Goal: Obtain resource: Obtain resource

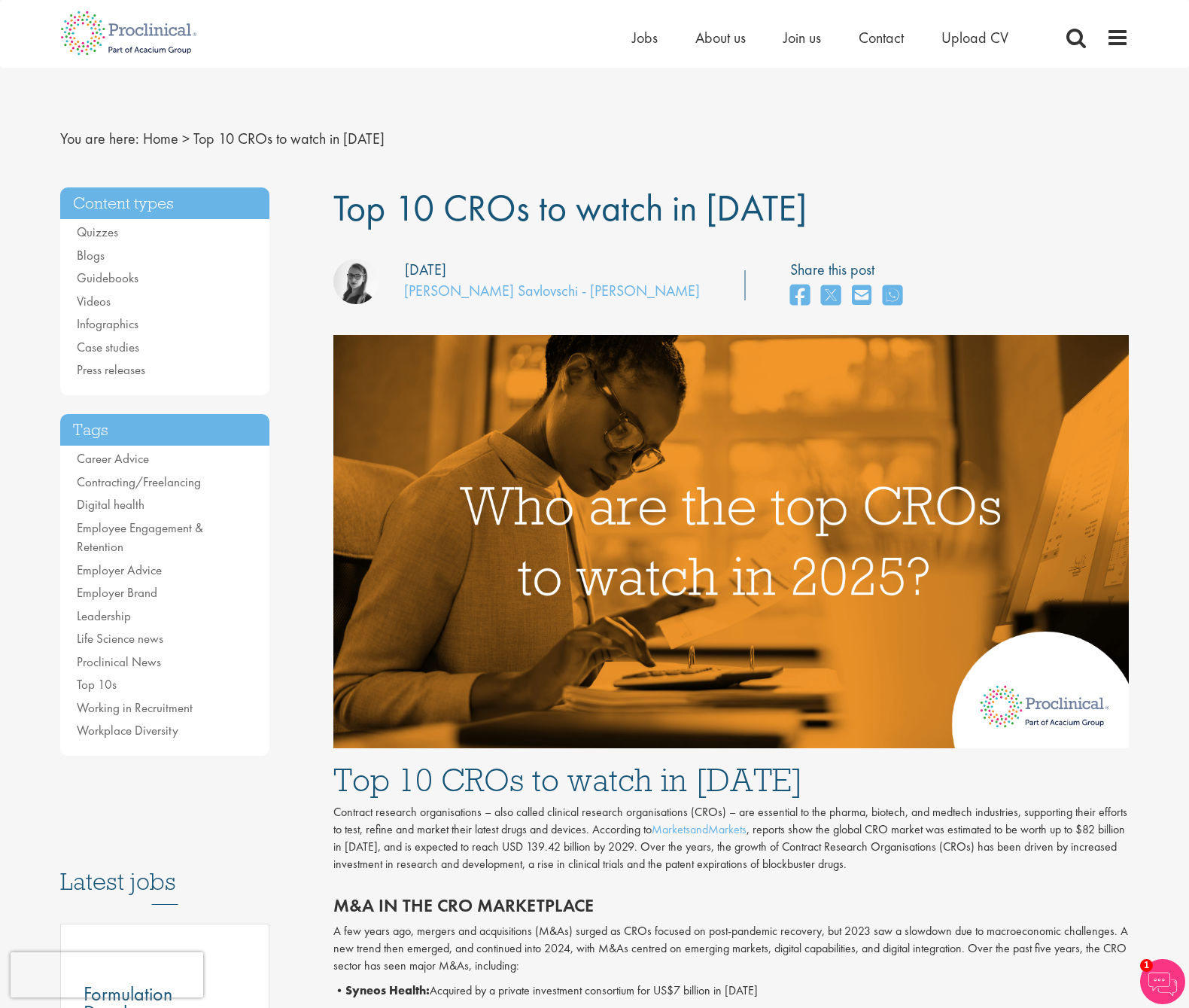
click at [179, 39] on img at bounding box center [129, 33] width 160 height 66
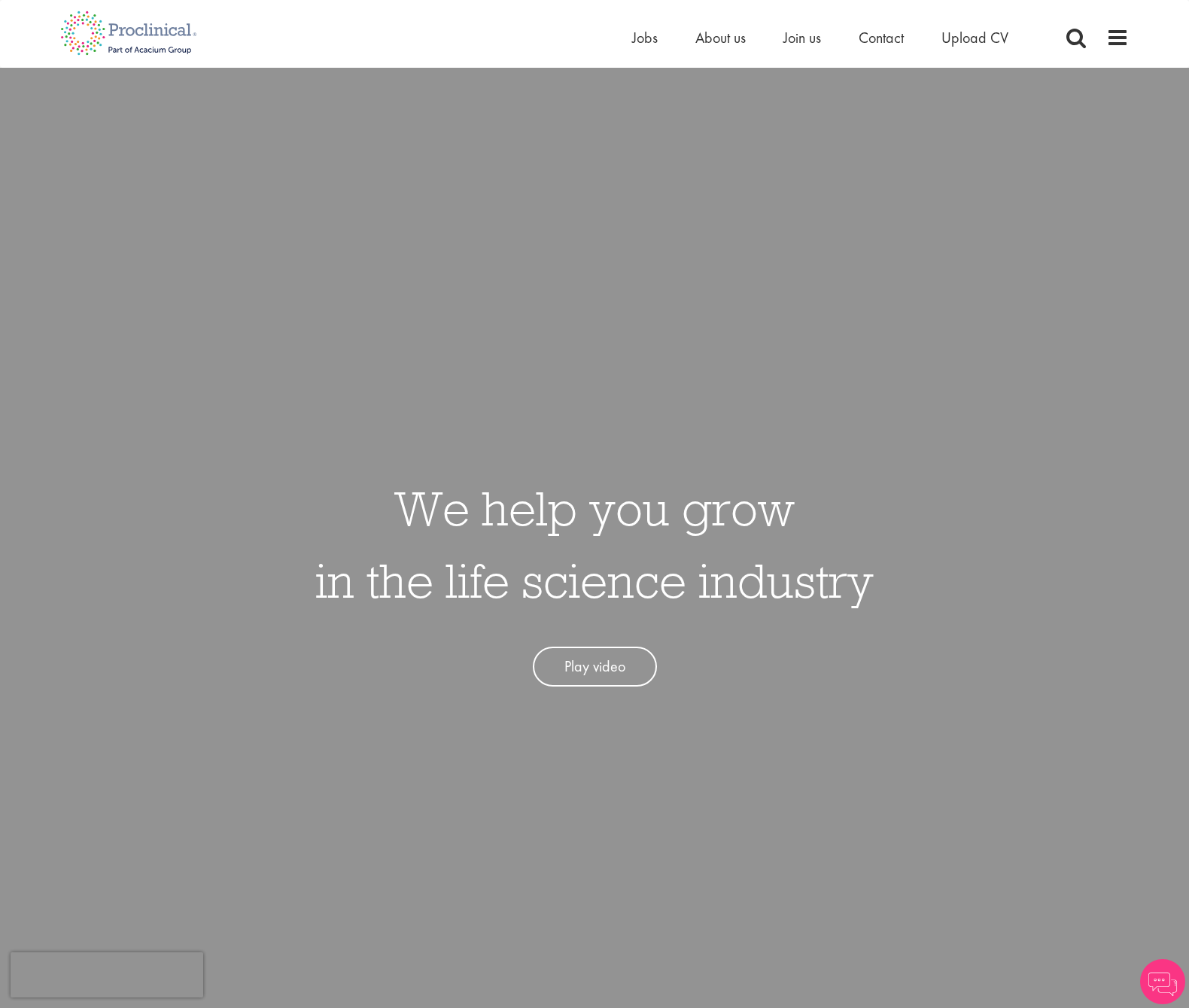
scroll to position [666, 0]
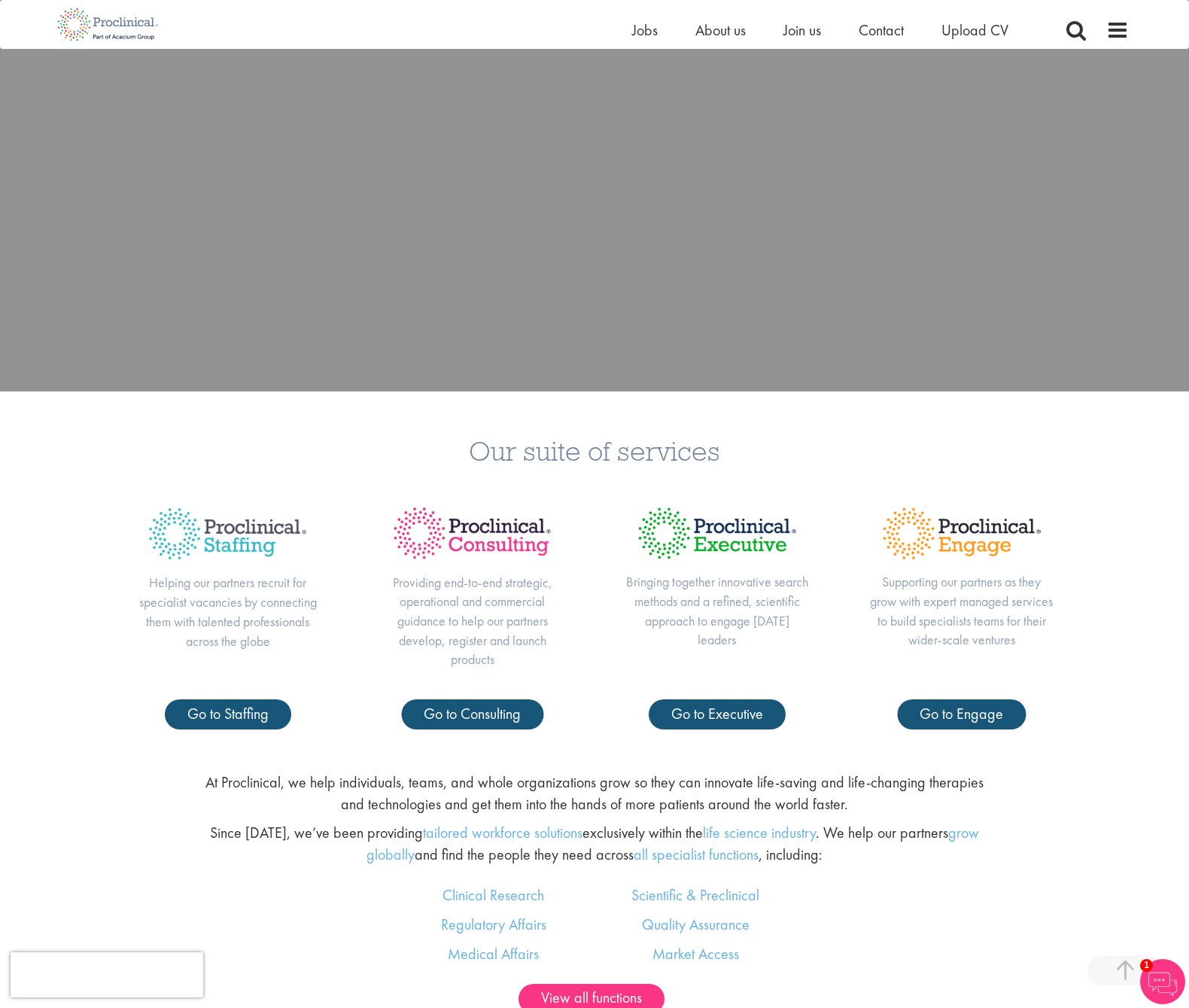
click at [774, 682] on div "Bringing together innovative search methods and a refined, scientific approach …" at bounding box center [716, 596] width 245 height 204
click at [740, 714] on span "Go to Executive" at bounding box center [717, 713] width 92 height 19
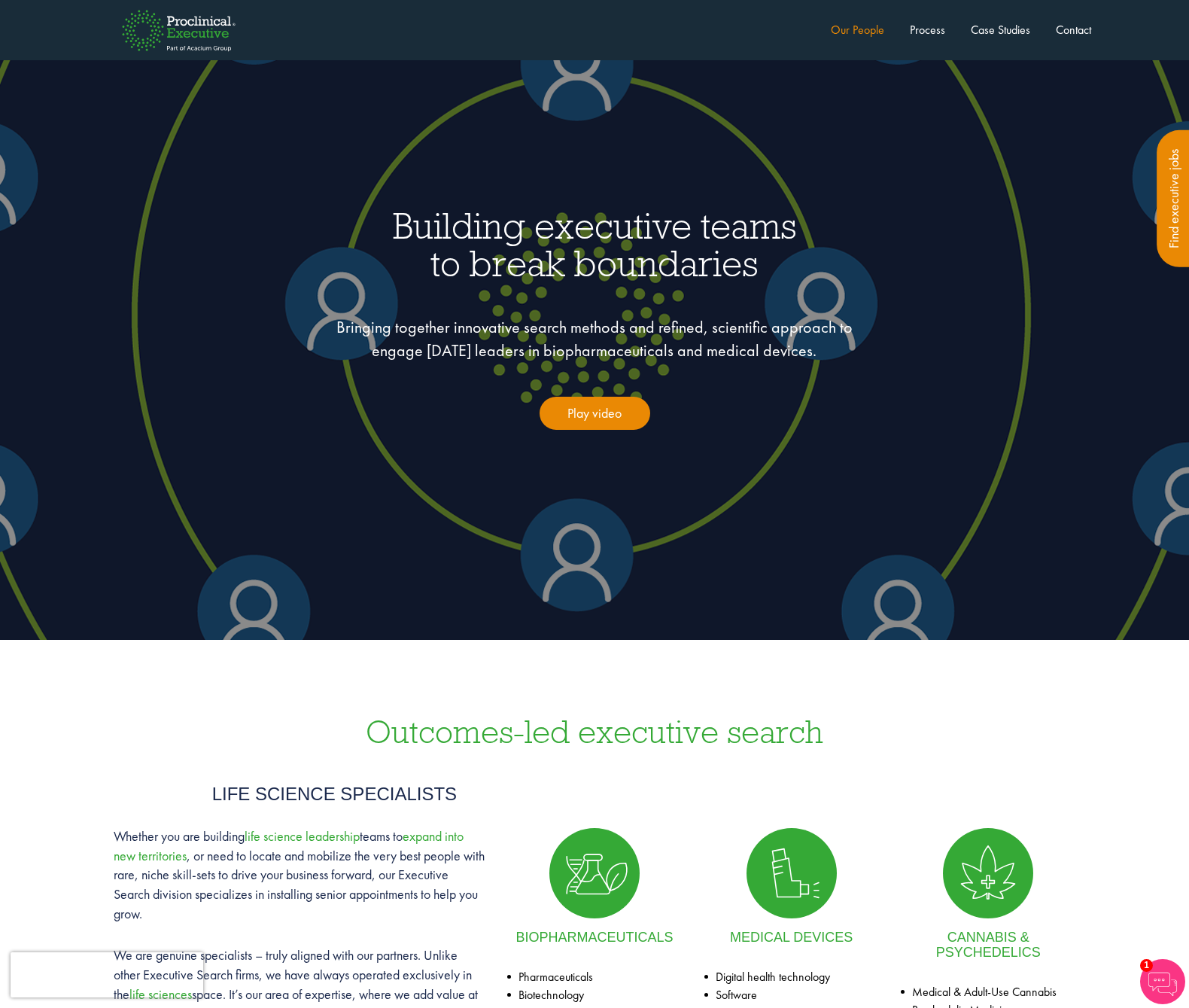
click at [854, 34] on link "Our People" at bounding box center [858, 30] width 53 height 16
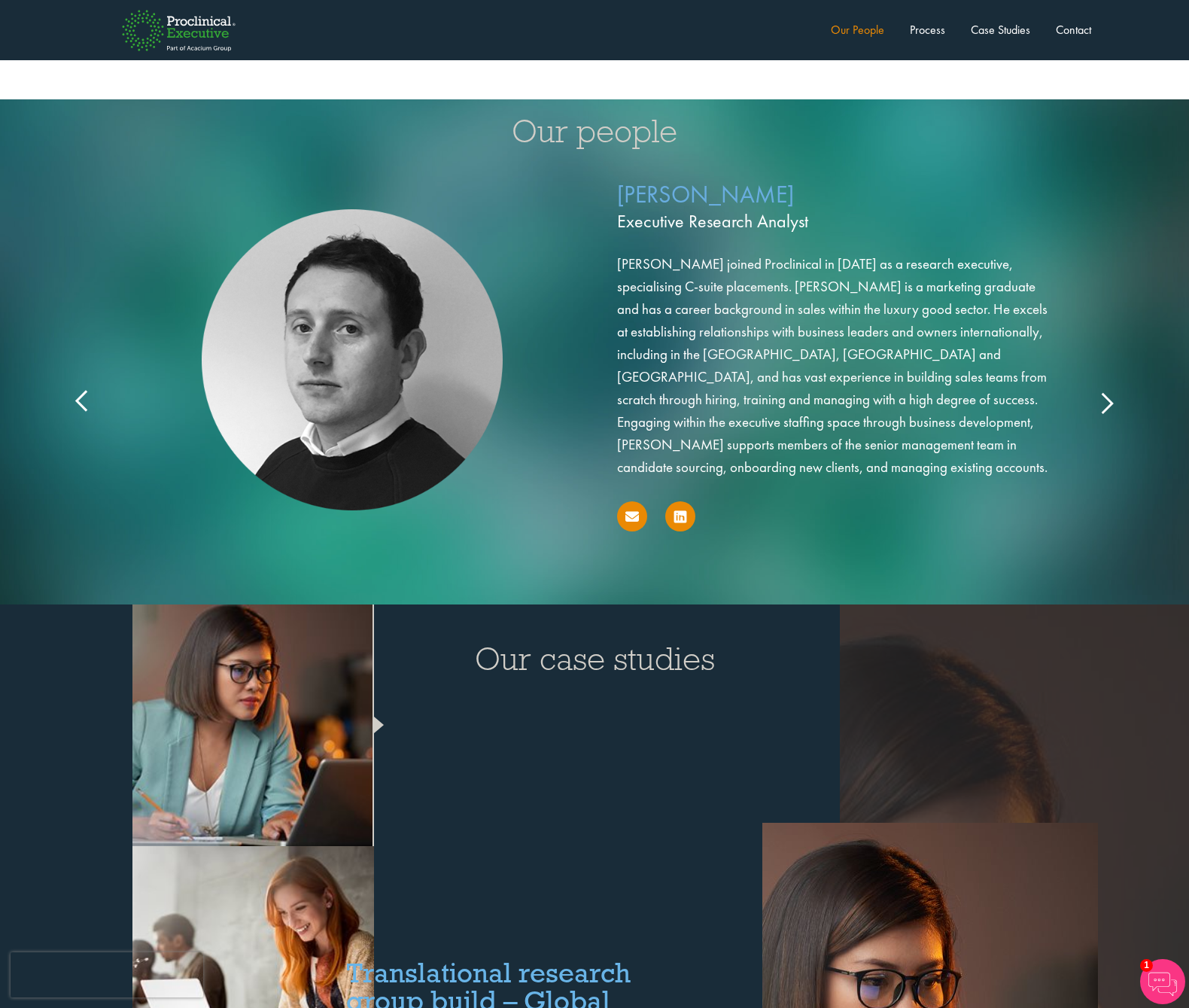
scroll to position [2413, 0]
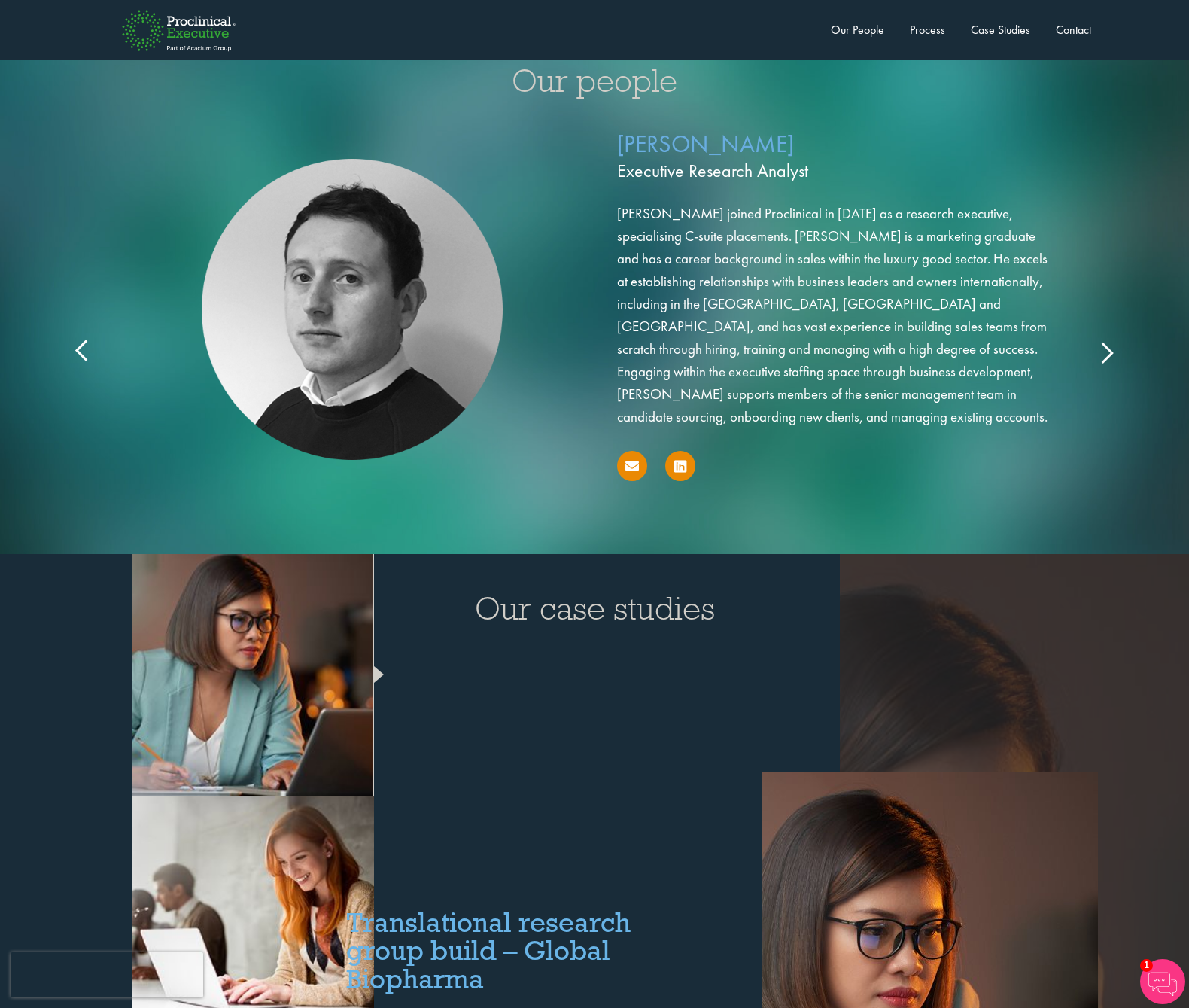
click at [1107, 351] on icon at bounding box center [1107, 351] width 0 height 0
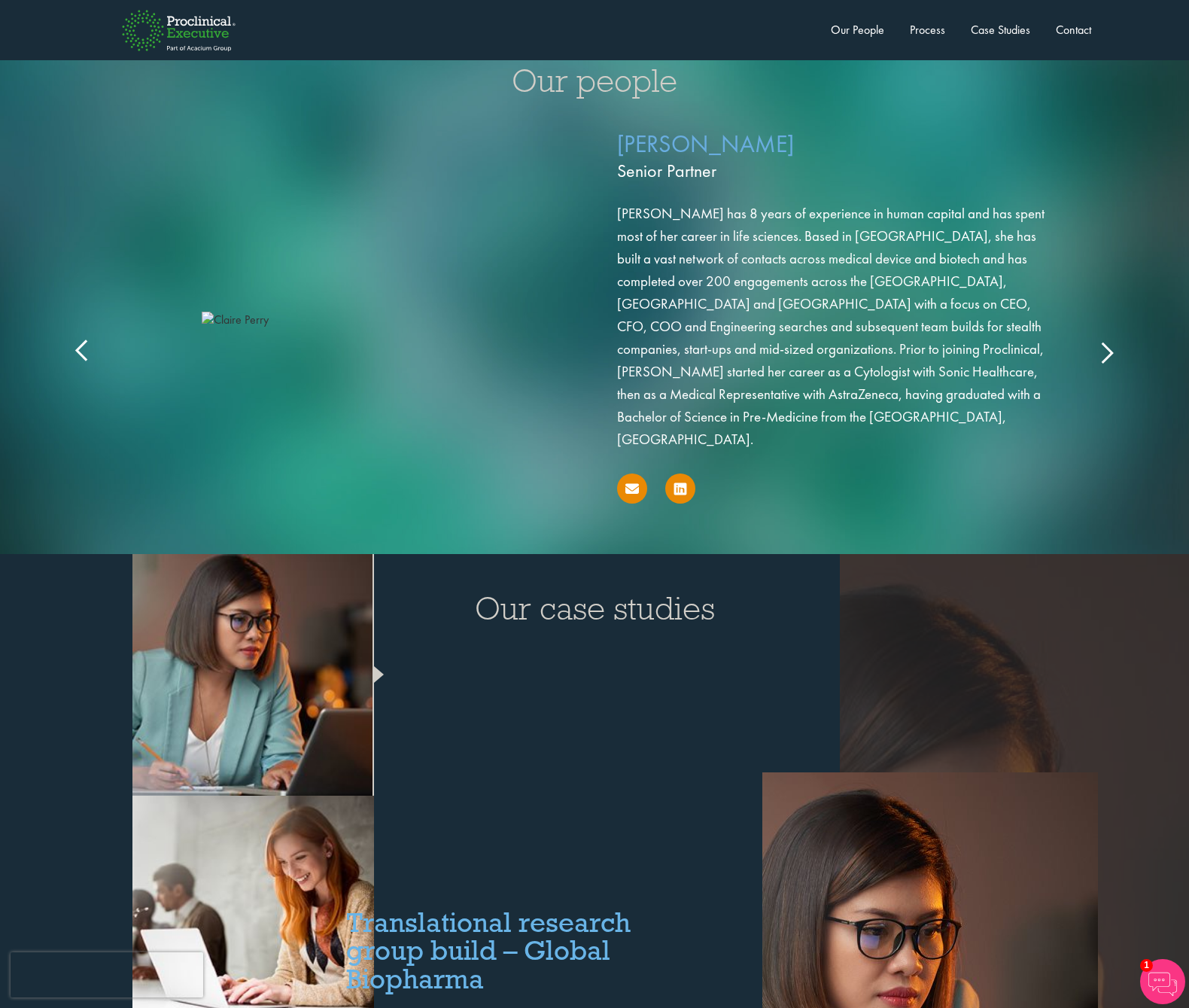
click at [1107, 351] on icon at bounding box center [1107, 351] width 0 height 0
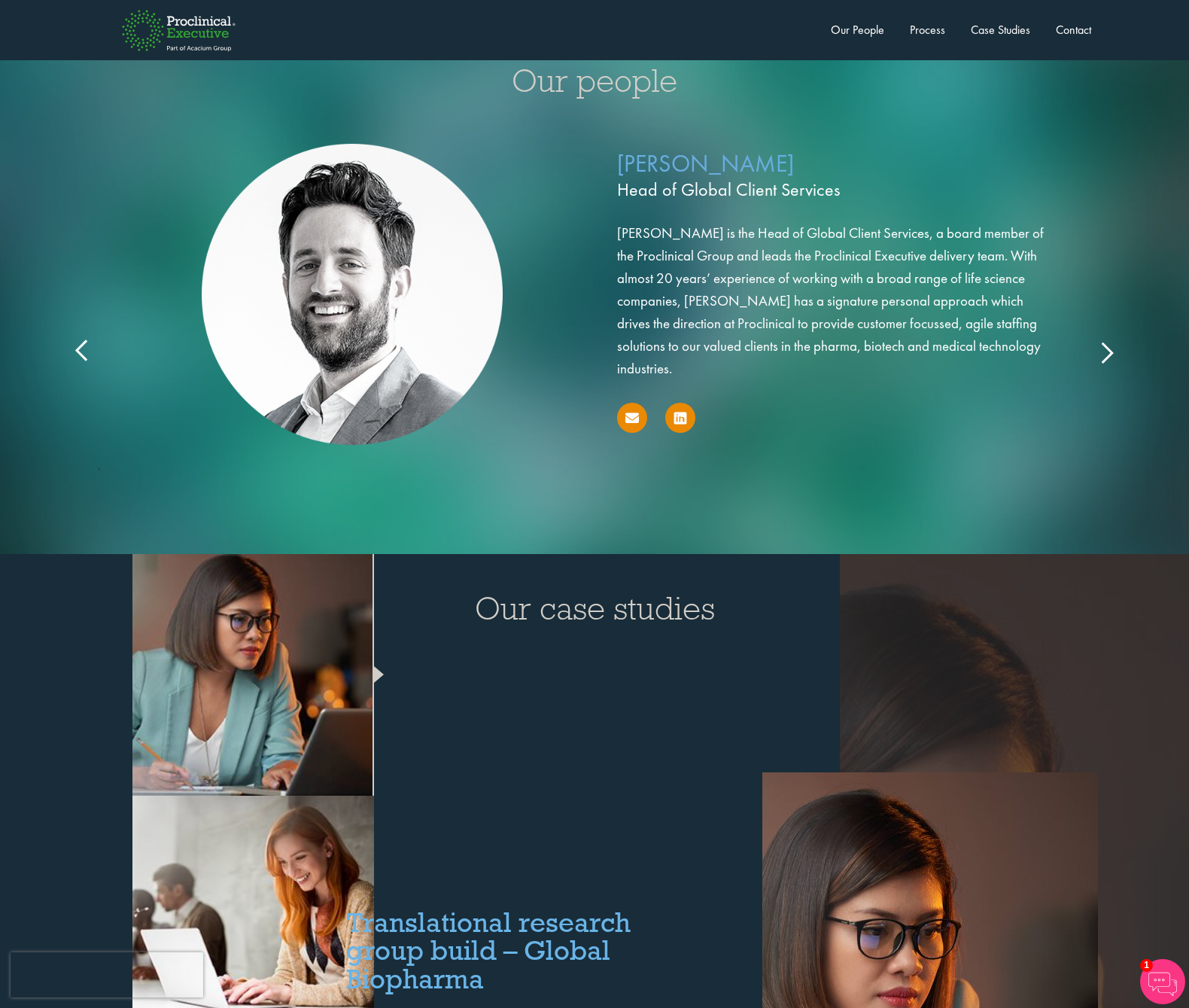
click at [1111, 324] on div "Claire Perry Senior Partner Ms Perry has 8 years of experience in human capital…" at bounding box center [594, 337] width 1053 height 435
click at [1112, 330] on div "Neil Winn Head of Global Client Services Neil is the Head of Global Client Serv…" at bounding box center [594, 319] width 1053 height 400
click at [1107, 351] on icon at bounding box center [1107, 351] width 0 height 0
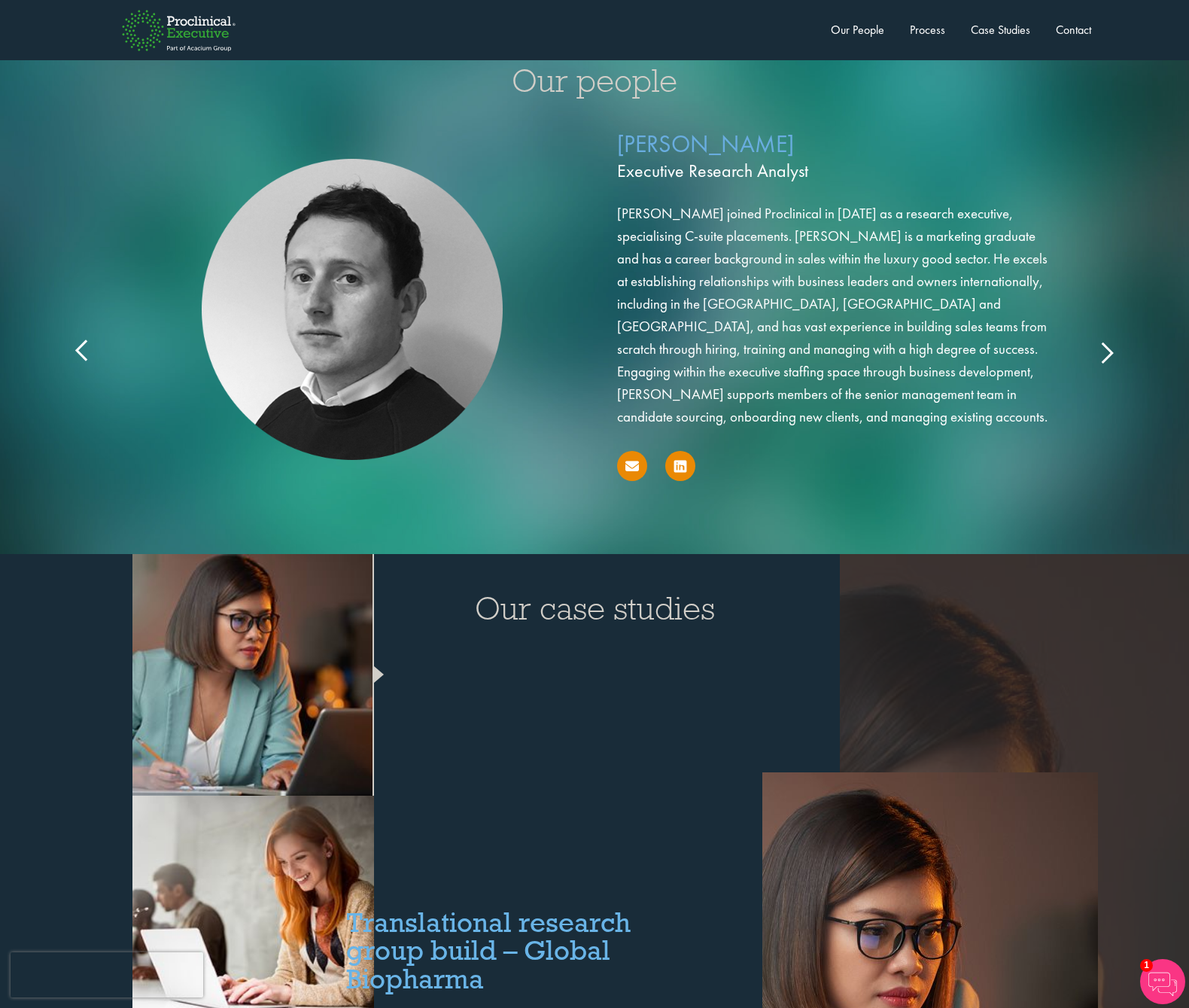
click at [1107, 351] on icon at bounding box center [1107, 351] width 0 height 0
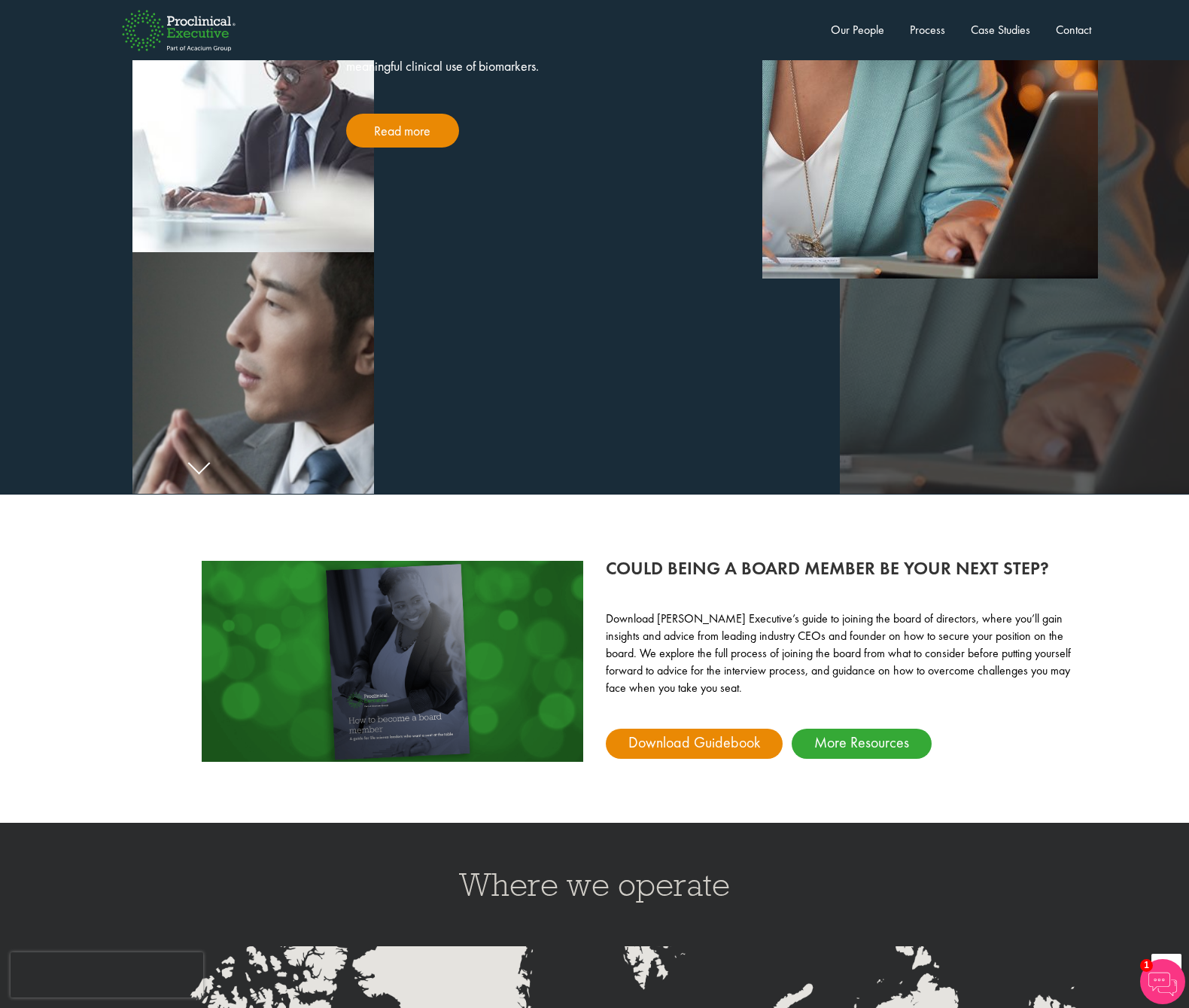
scroll to position [3693, 0]
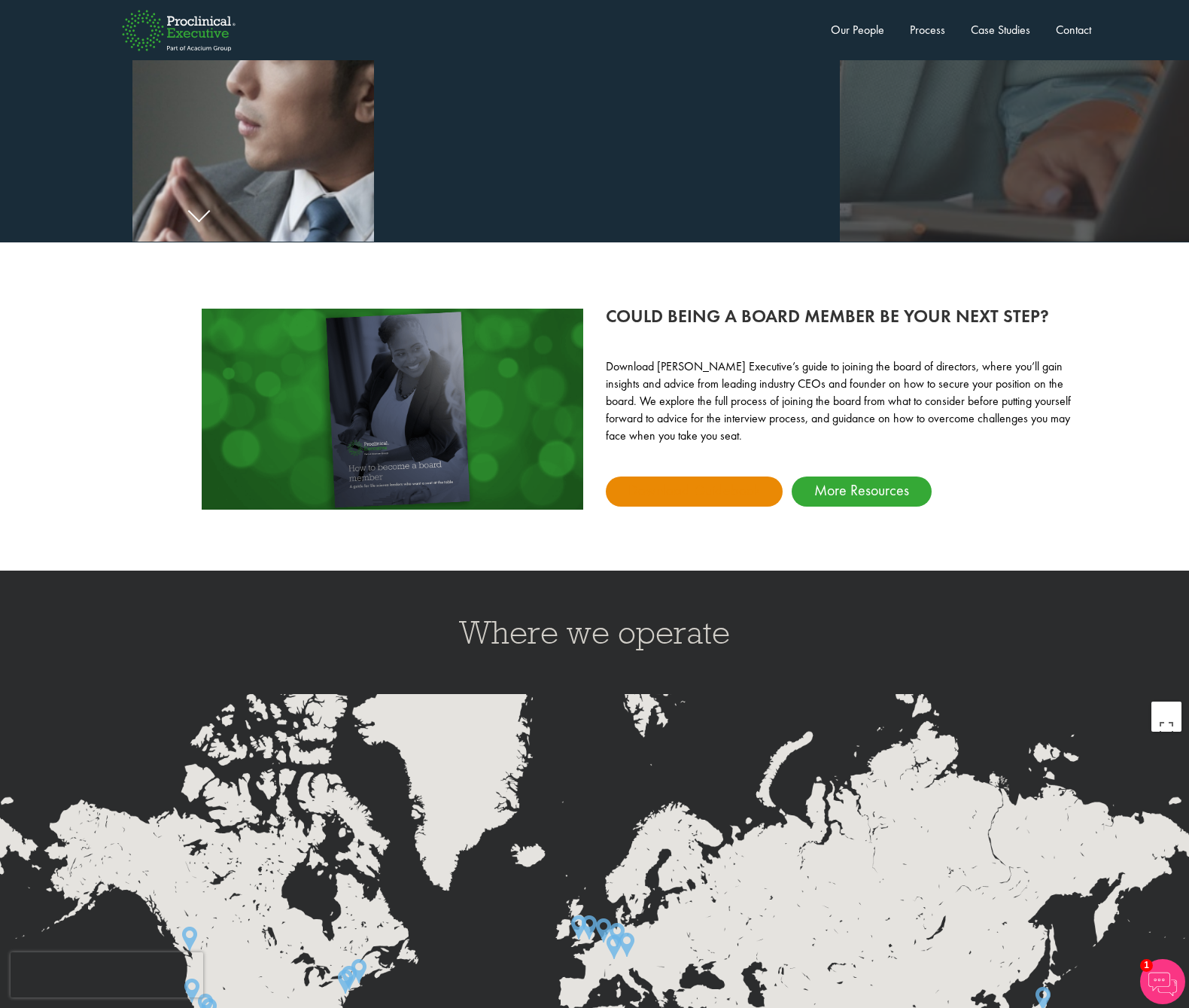
click at [717, 477] on link "Download Guidebook" at bounding box center [694, 491] width 177 height 30
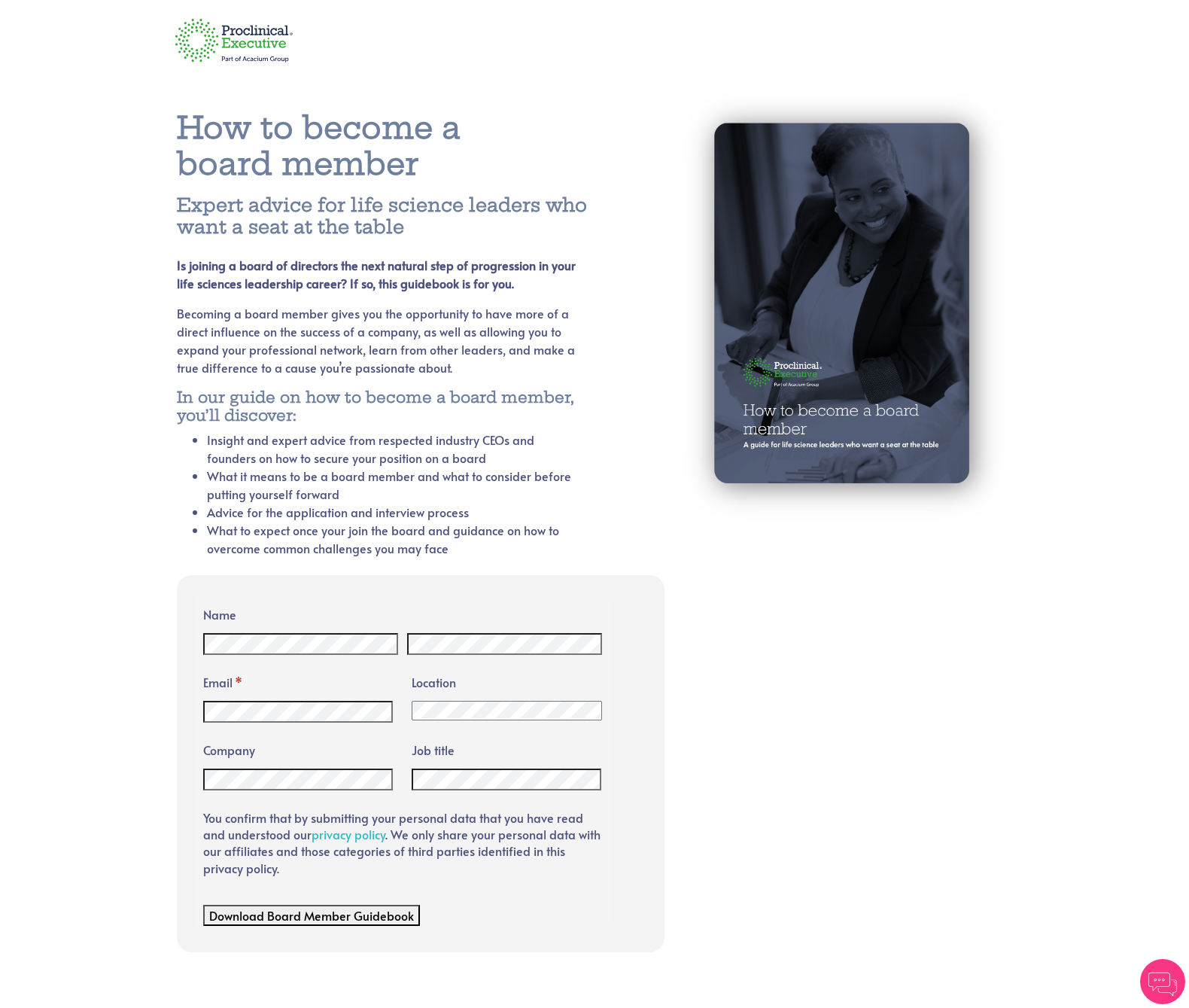
scroll to position [13, 0]
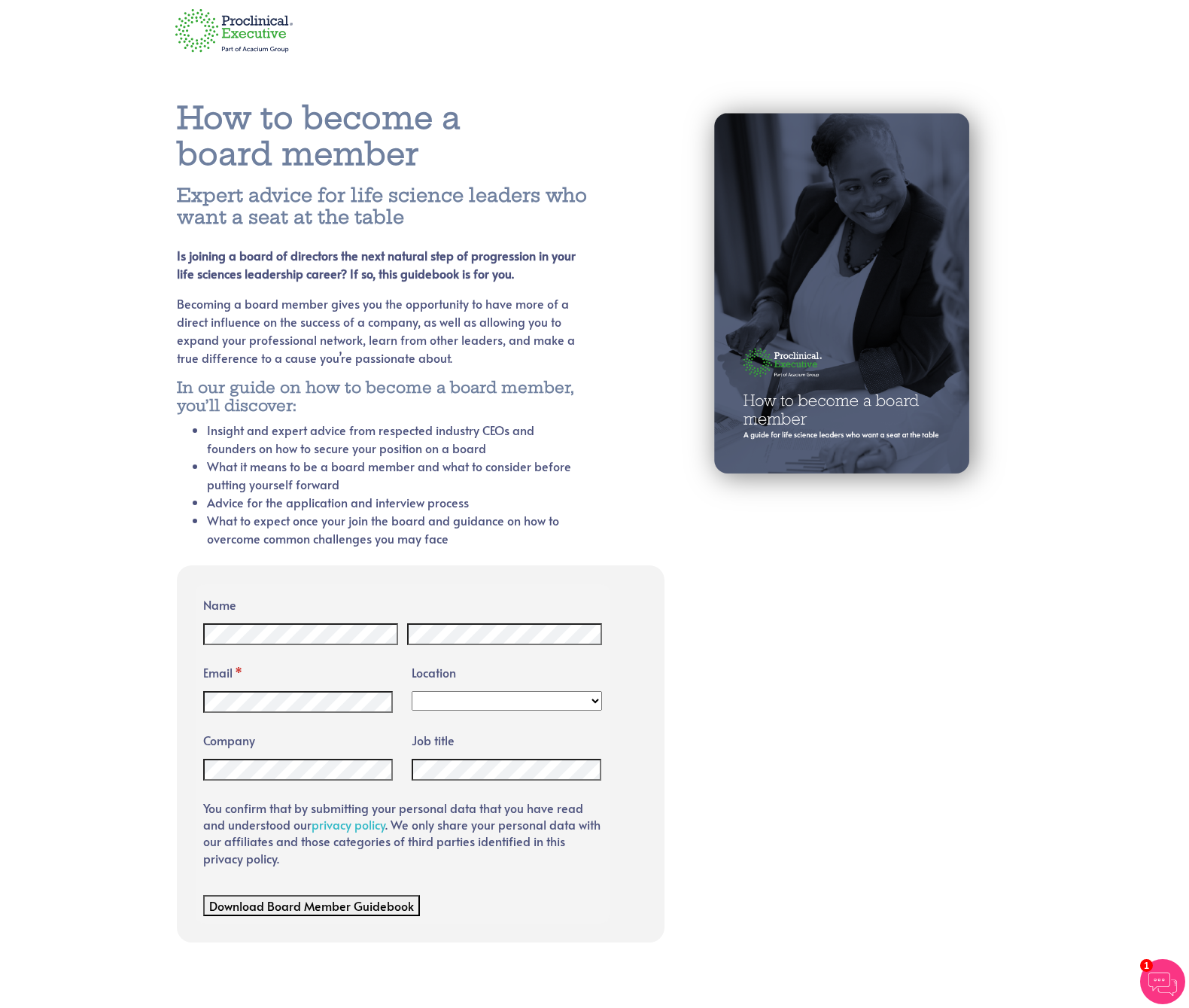
select select "[GEOGRAPHIC_DATA]"
click at [149, 809] on section "How to become a board member Expert advice for life science leaders who want a …" at bounding box center [594, 536] width 1189 height 944
click at [344, 902] on span "Download Board Member Guidebook" at bounding box center [311, 905] width 204 height 16
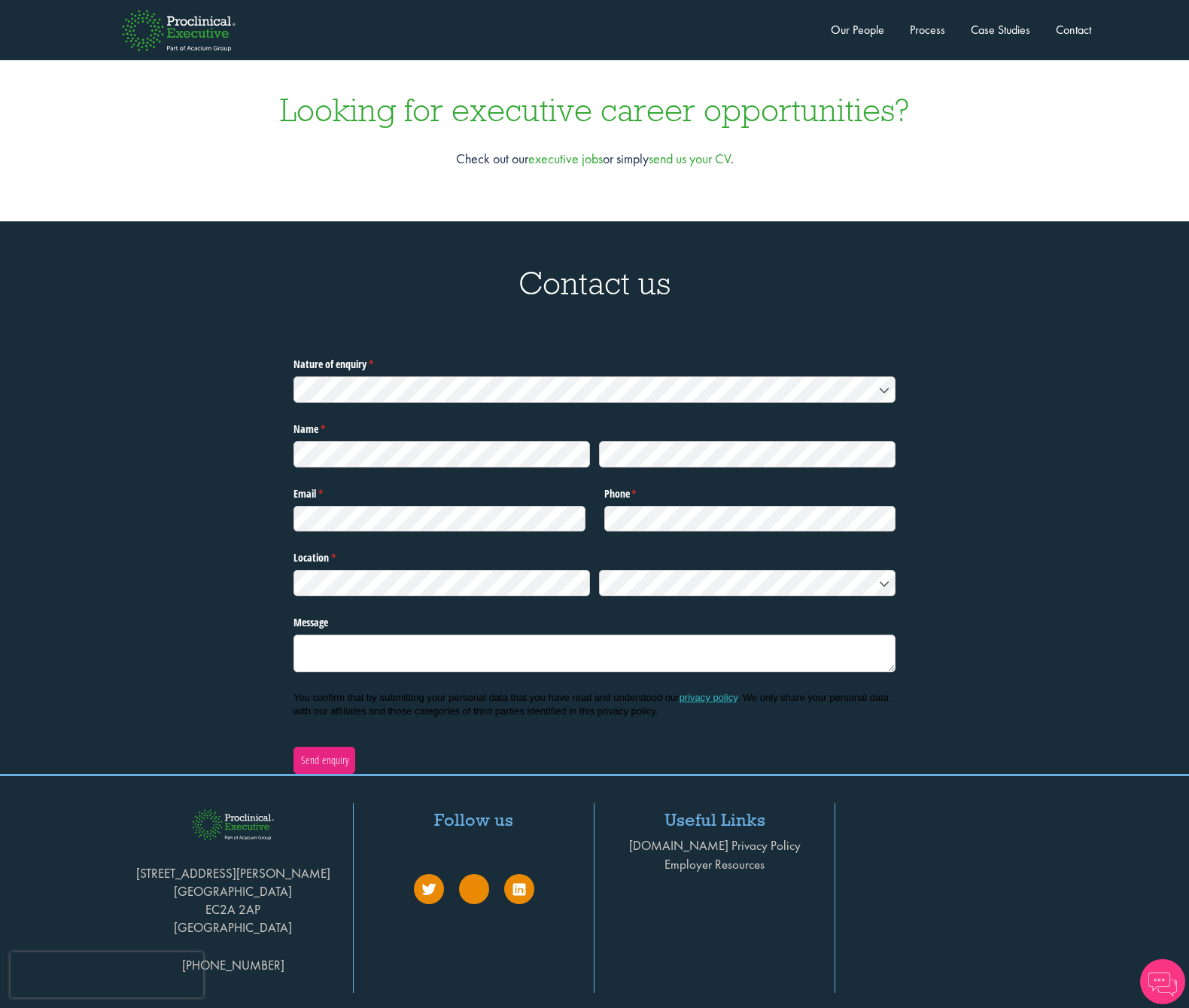
scroll to position [4752, 0]
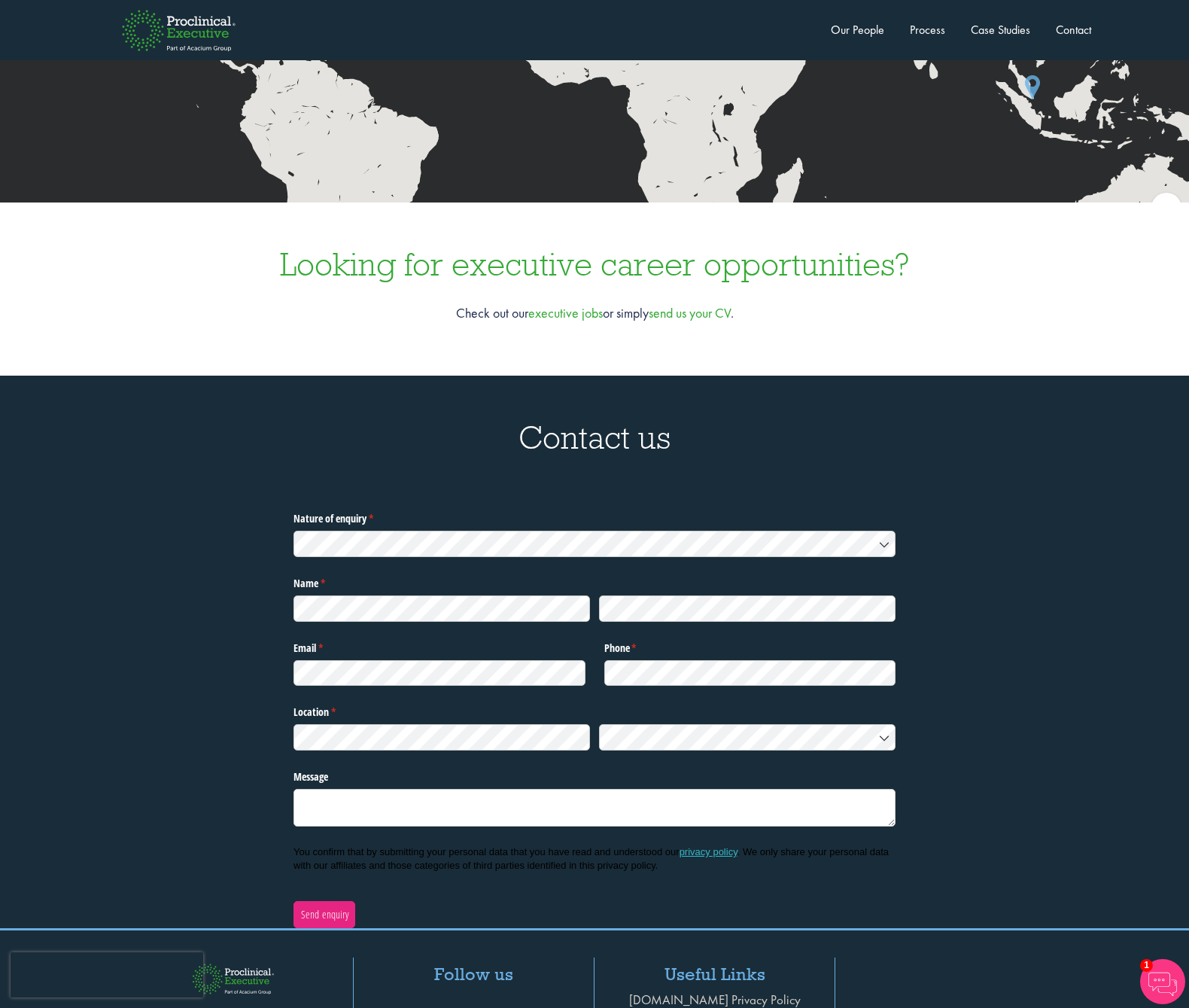
click at [576, 304] on link "executive jobs" at bounding box center [565, 312] width 74 height 17
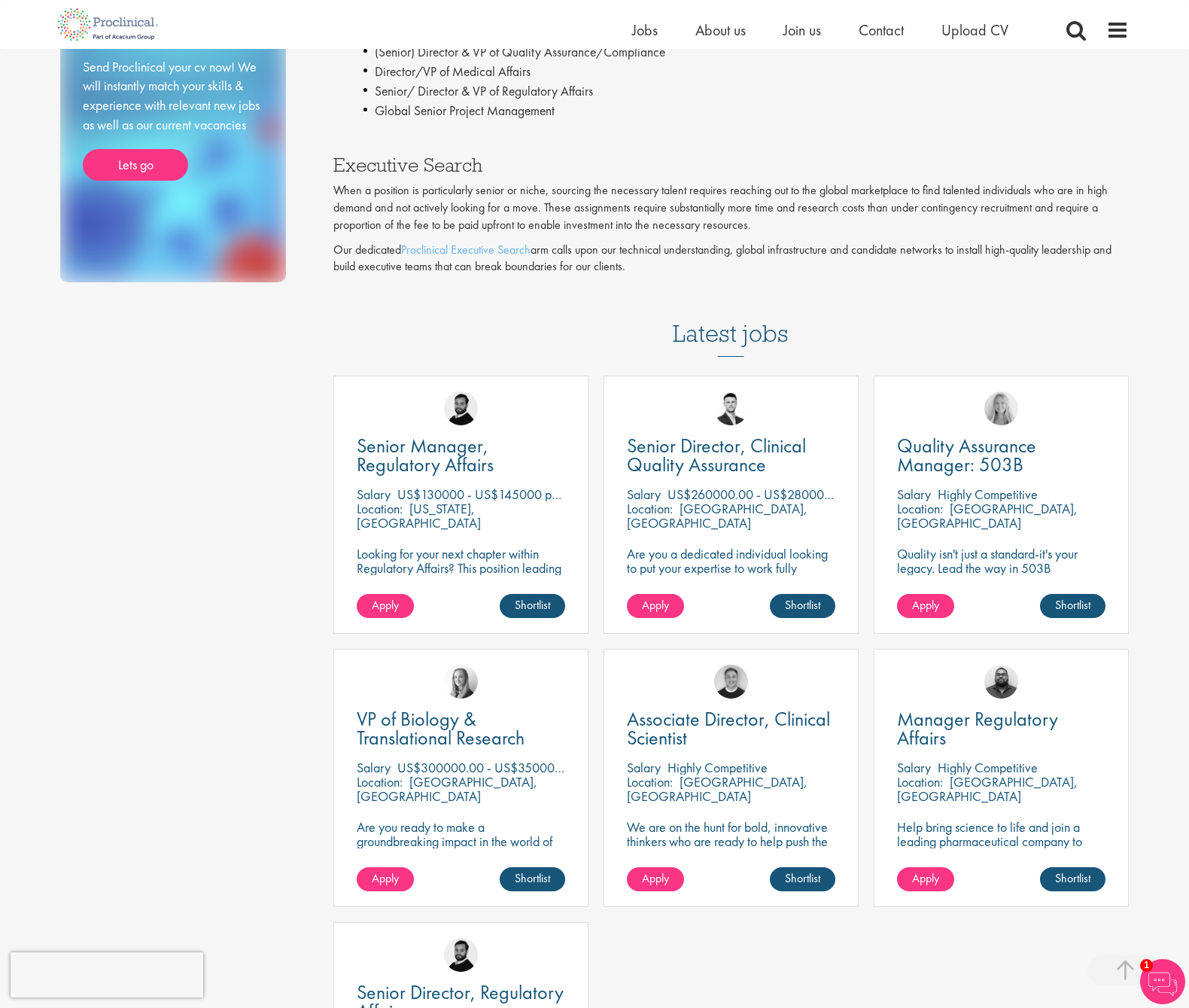
scroll to position [622, 0]
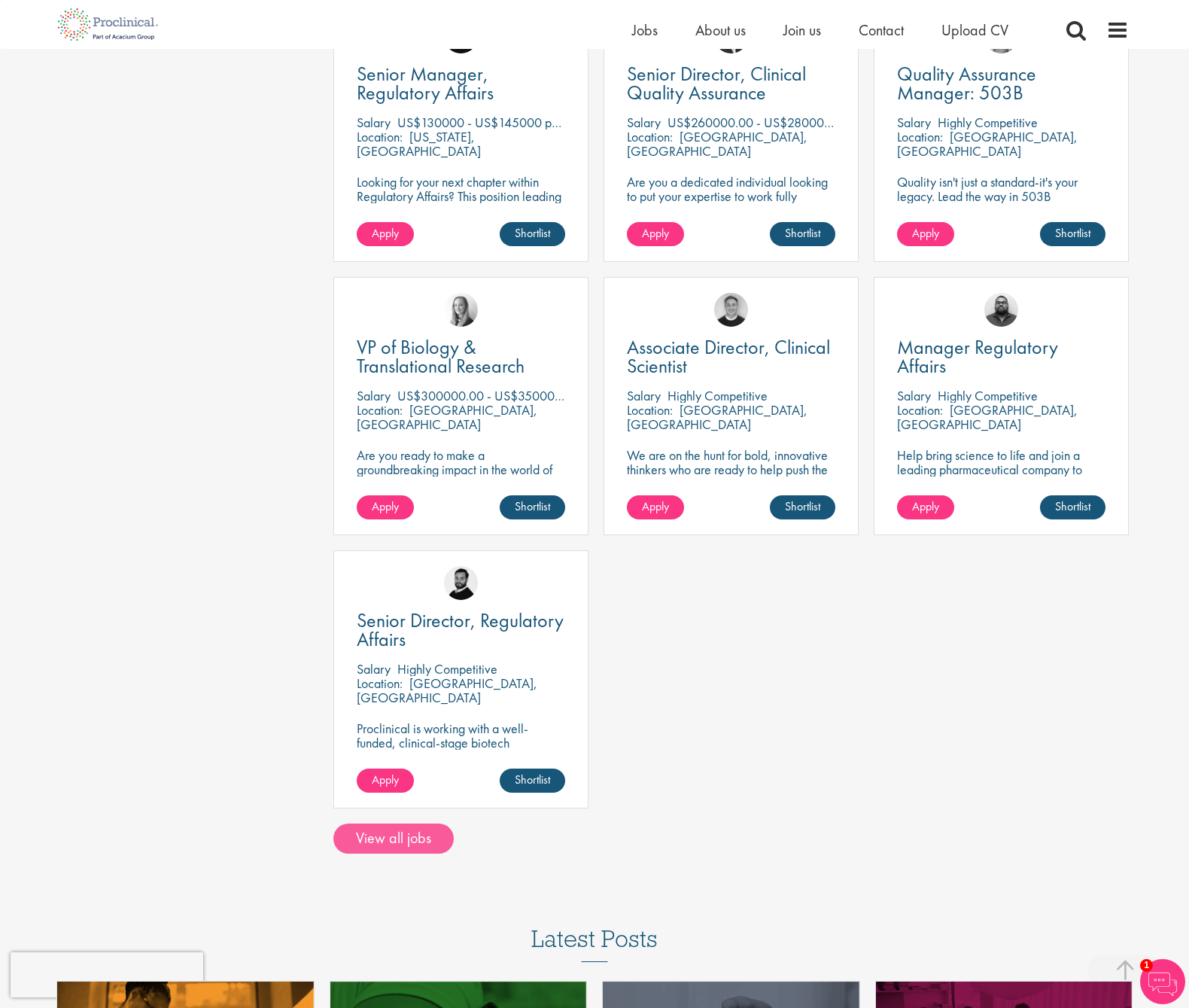
click at [419, 826] on link "View all jobs" at bounding box center [393, 838] width 120 height 30
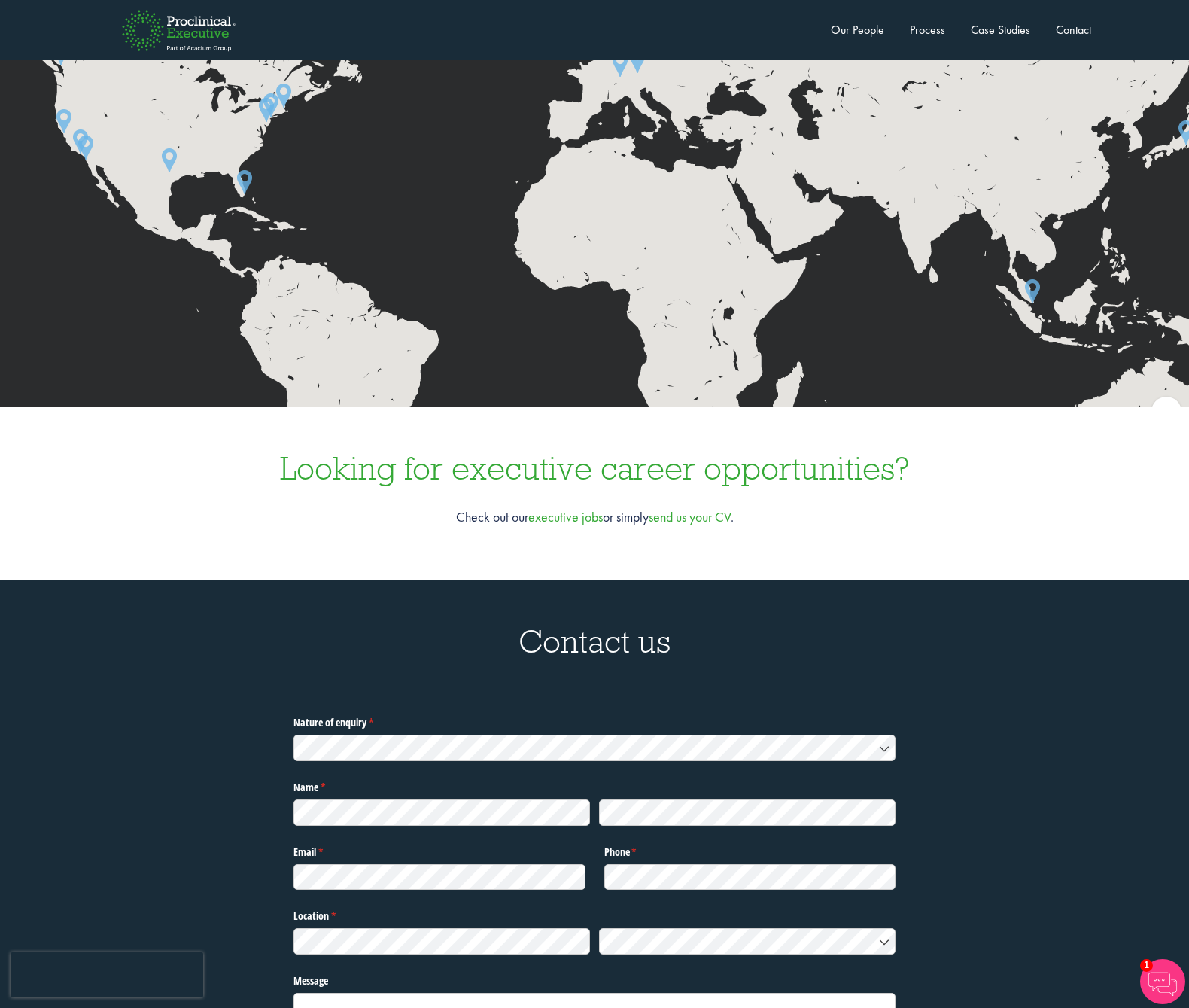
scroll to position [4552, 0]
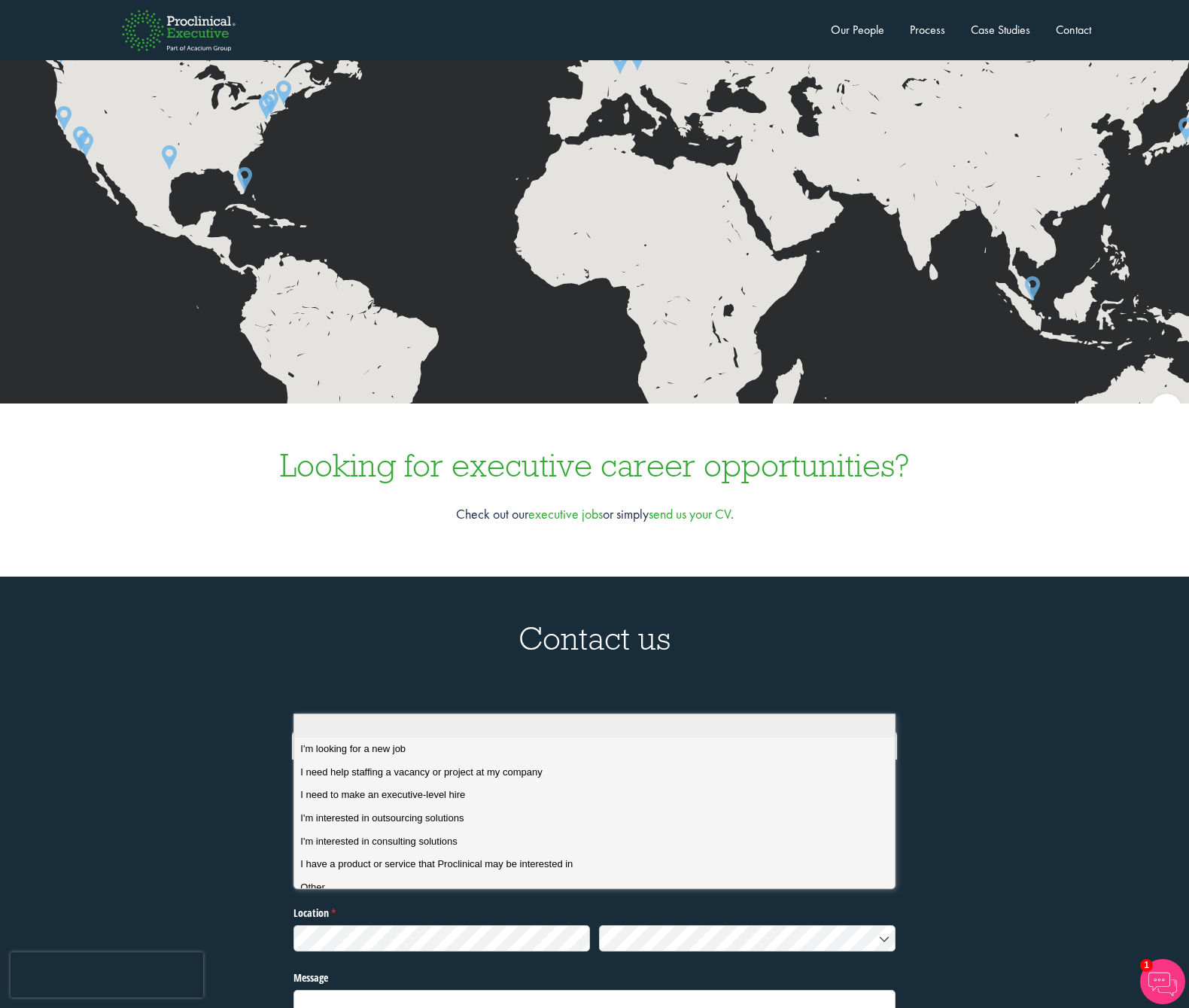
click at [892, 733] on li at bounding box center [599, 725] width 611 height 23
